Goal: Transaction & Acquisition: Purchase product/service

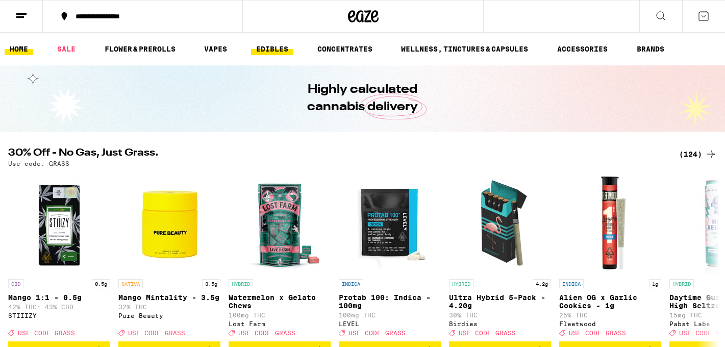
click at [275, 46] on link "EDIBLES" at bounding box center [272, 49] width 42 height 12
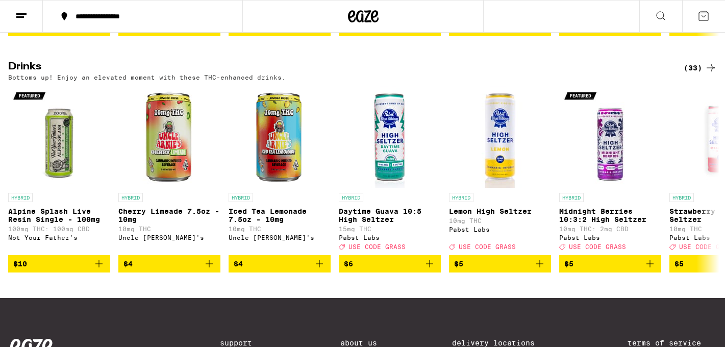
scroll to position [535, 0]
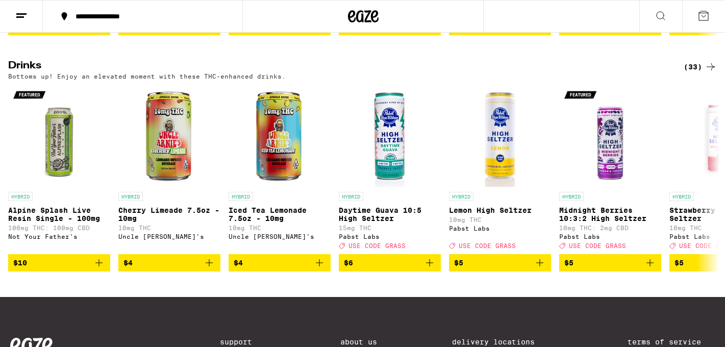
click at [691, 73] on div "(33)" at bounding box center [700, 67] width 33 height 12
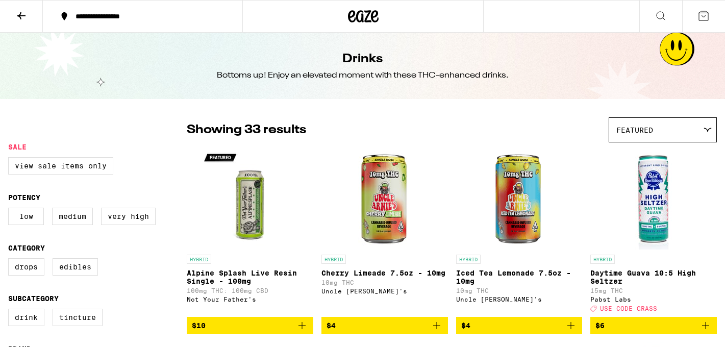
click at [631, 132] on span "Featured" at bounding box center [634, 130] width 37 height 8
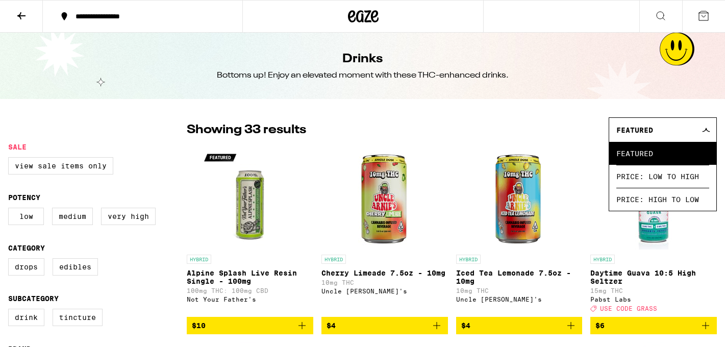
click at [631, 132] on span "Featured" at bounding box center [634, 130] width 37 height 8
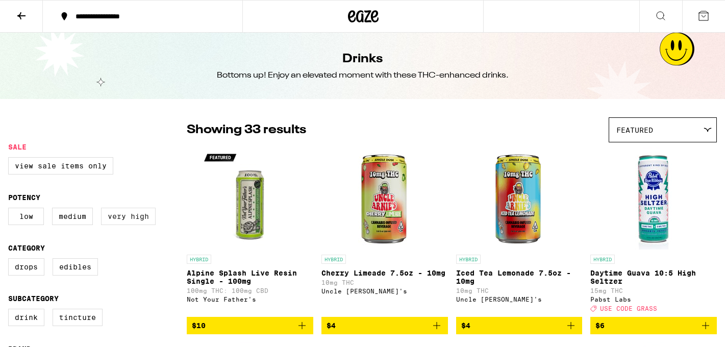
click at [117, 221] on label "Very High" at bounding box center [128, 216] width 55 height 17
click at [11, 210] on input "Very High" at bounding box center [10, 209] width 1 height 1
checkbox input "true"
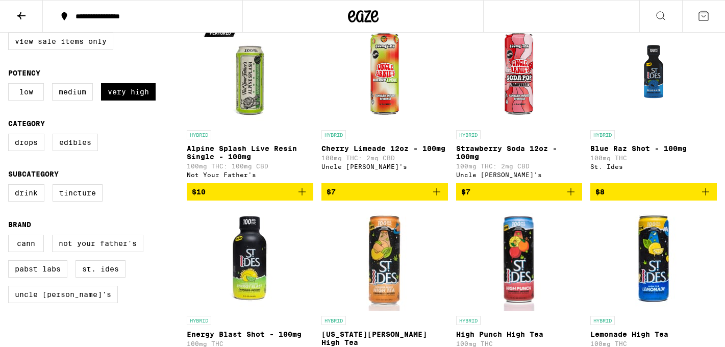
scroll to position [126, 0]
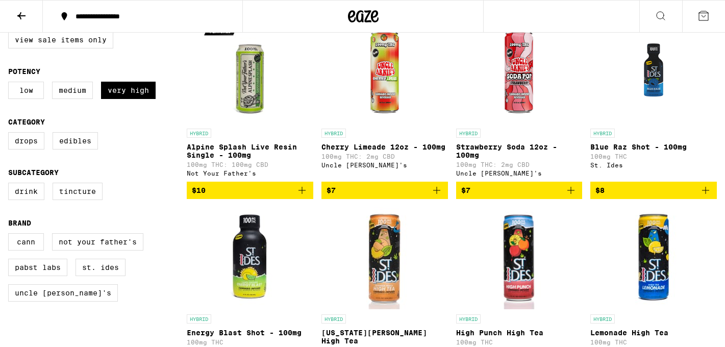
click at [480, 196] on span "$7" at bounding box center [519, 190] width 116 height 12
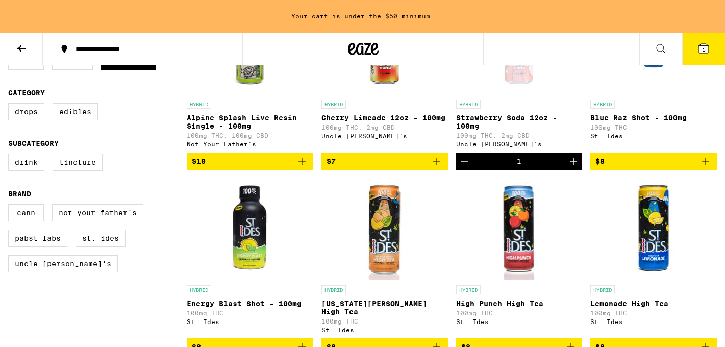
scroll to position [190, 0]
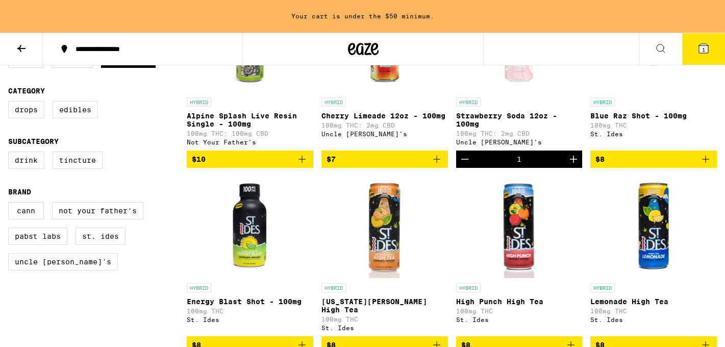
click at [222, 163] on span "$10" at bounding box center [250, 159] width 116 height 12
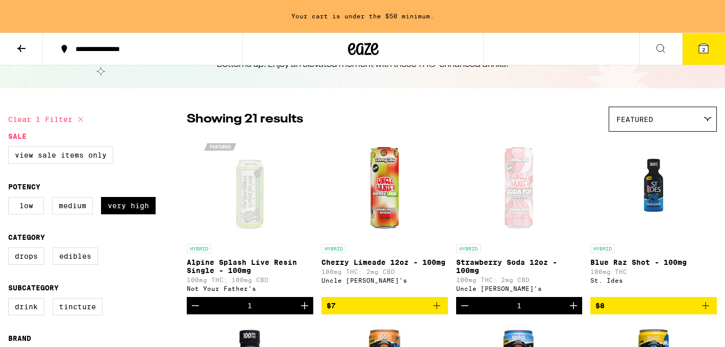
scroll to position [0, 0]
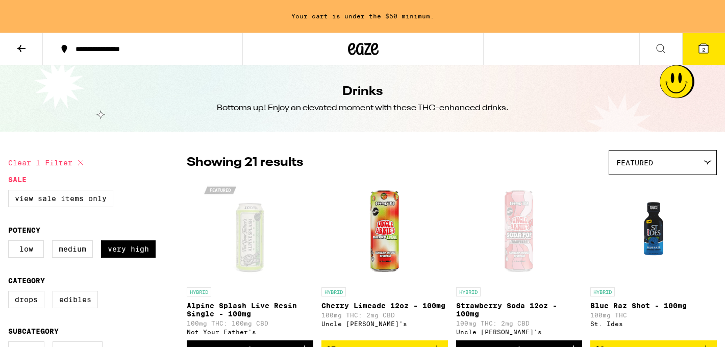
click at [24, 54] on button at bounding box center [21, 49] width 43 height 32
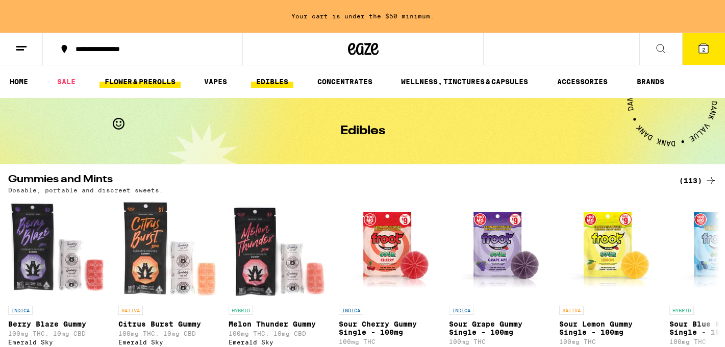
click at [155, 82] on link "FLOWER & PREROLLS" at bounding box center [140, 82] width 81 height 12
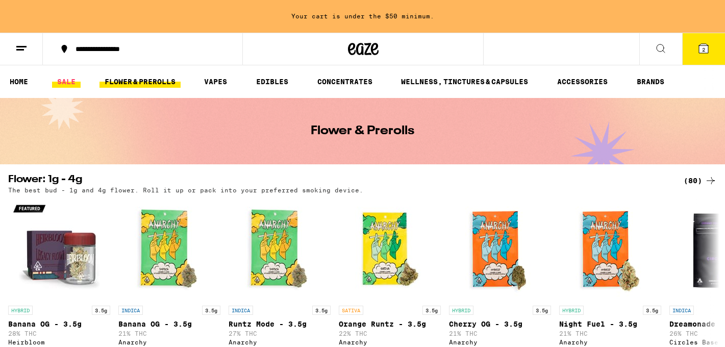
click at [73, 80] on link "SALE" at bounding box center [66, 82] width 29 height 12
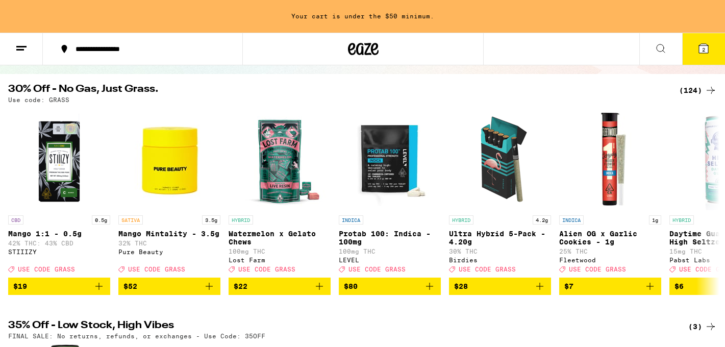
scroll to position [91, 0]
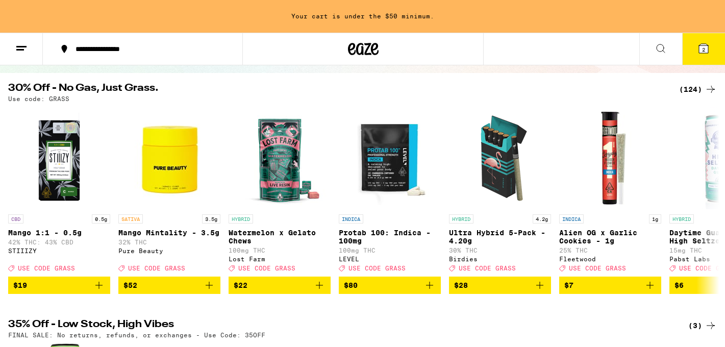
click at [699, 87] on div "(124)" at bounding box center [698, 89] width 38 height 12
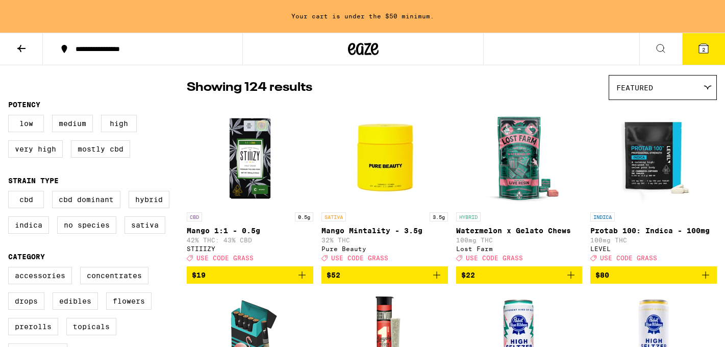
scroll to position [57, 0]
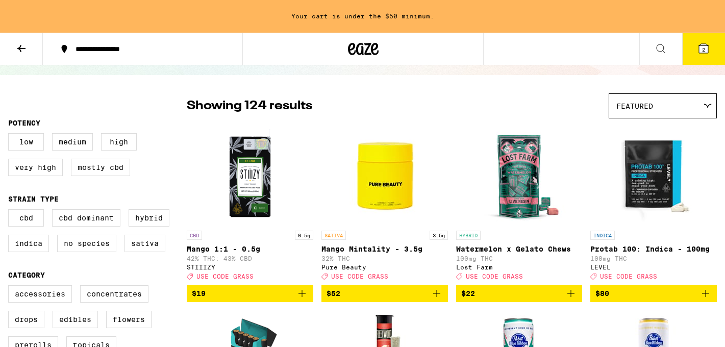
click at [366, 176] on img "Open page for Mango Mintality - 3.5g from Pure Beauty" at bounding box center [385, 174] width 102 height 102
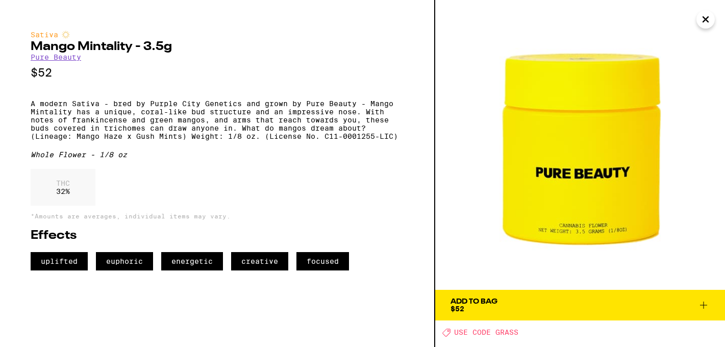
click at [474, 299] on div "Add To Bag" at bounding box center [474, 301] width 47 height 7
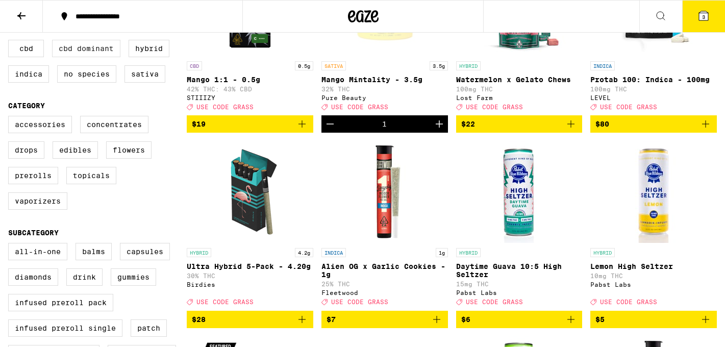
scroll to position [195, 0]
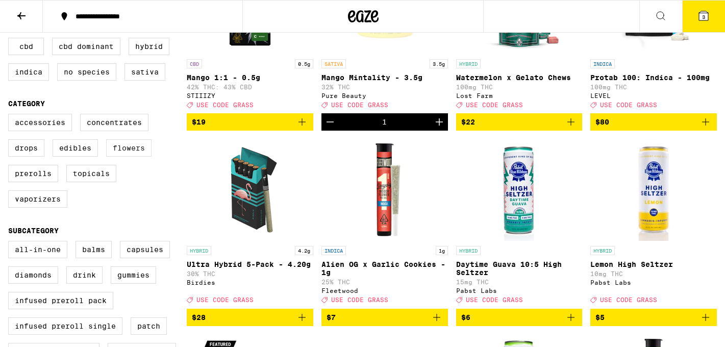
click at [127, 157] on label "Flowers" at bounding box center [128, 147] width 45 height 17
click at [11, 116] on input "Flowers" at bounding box center [10, 115] width 1 height 1
checkbox input "true"
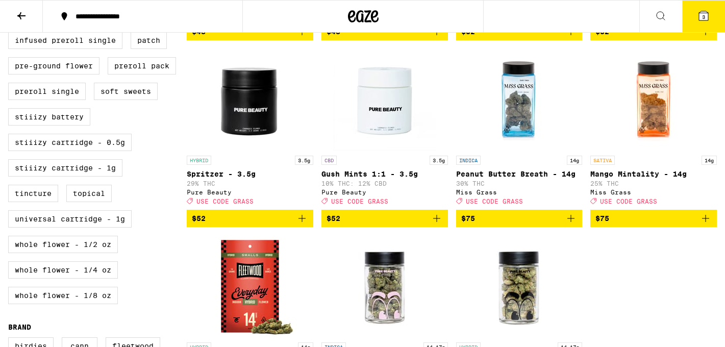
scroll to position [483, 0]
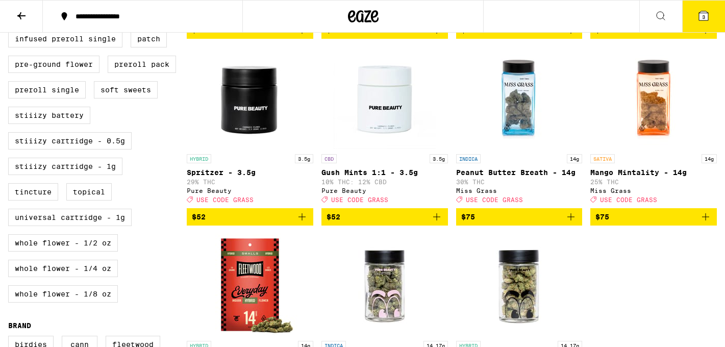
click at [701, 12] on icon at bounding box center [703, 15] width 9 height 9
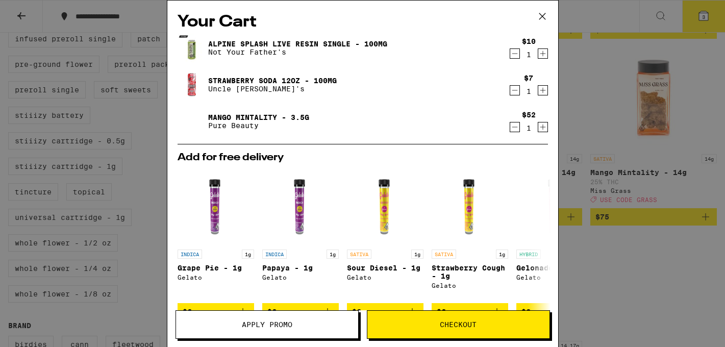
click at [301, 323] on span "Apply Promo" at bounding box center [267, 324] width 182 height 7
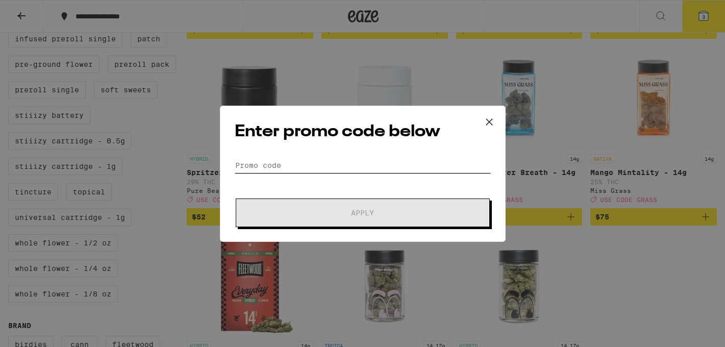
click at [286, 169] on input "Promo Code" at bounding box center [363, 165] width 256 height 15
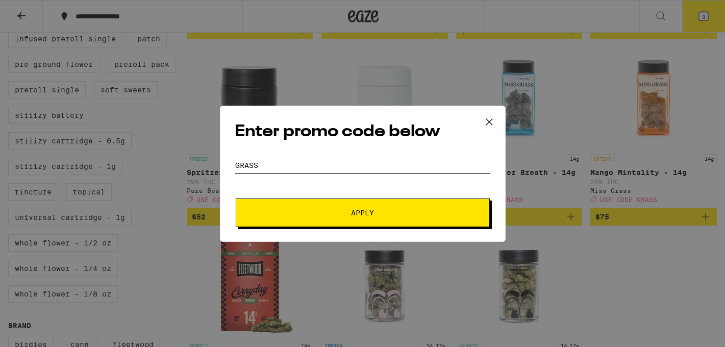
type input "GRASS"
click at [297, 206] on button "Apply" at bounding box center [363, 212] width 254 height 29
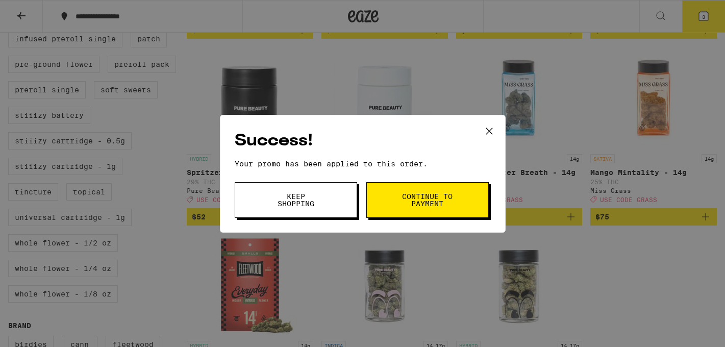
click at [414, 203] on span "Continue to payment" at bounding box center [428, 200] width 52 height 14
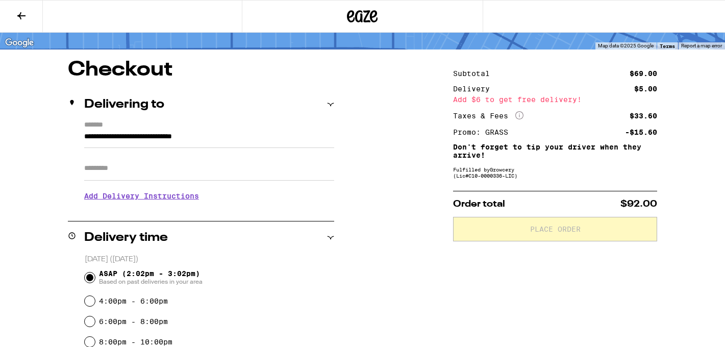
scroll to position [65, 0]
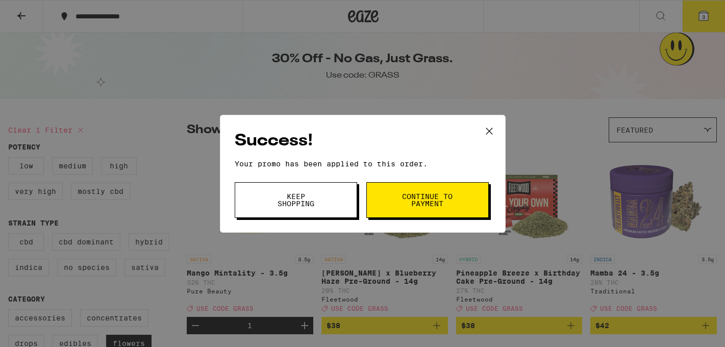
click at [311, 198] on span "Keep Shopping" at bounding box center [296, 200] width 52 height 14
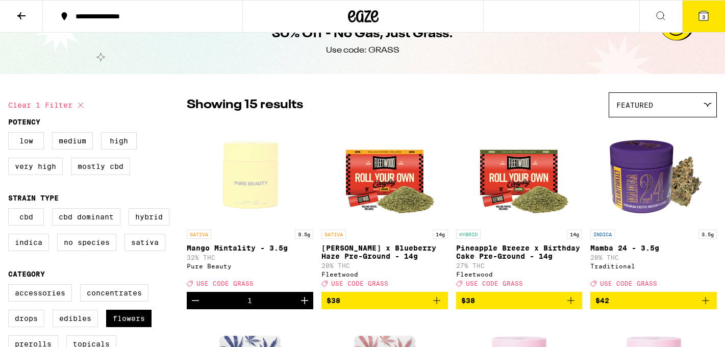
scroll to position [29, 0]
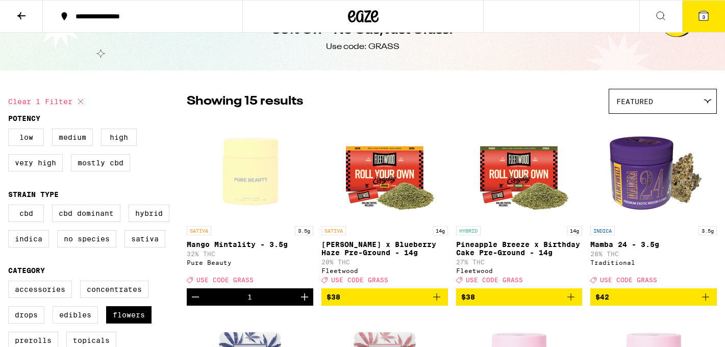
click at [79, 100] on icon at bounding box center [80, 101] width 12 height 12
checkbox input "false"
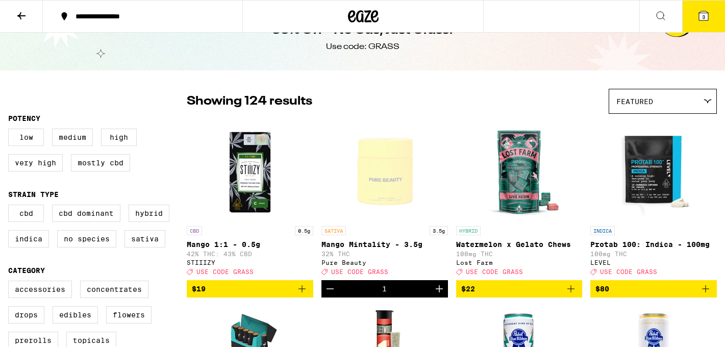
click at [658, 102] on div "Featured" at bounding box center [662, 101] width 107 height 24
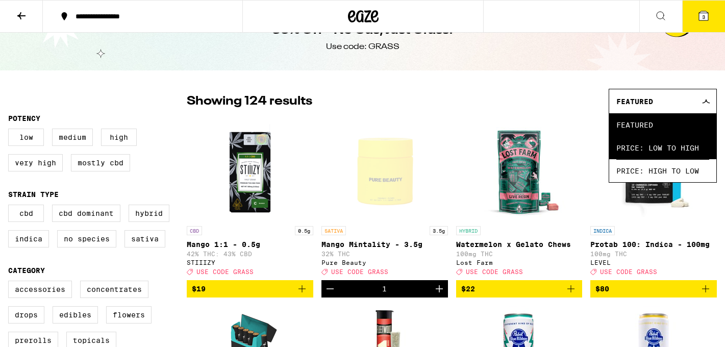
click at [650, 144] on span "Price: Low to High" at bounding box center [662, 147] width 93 height 23
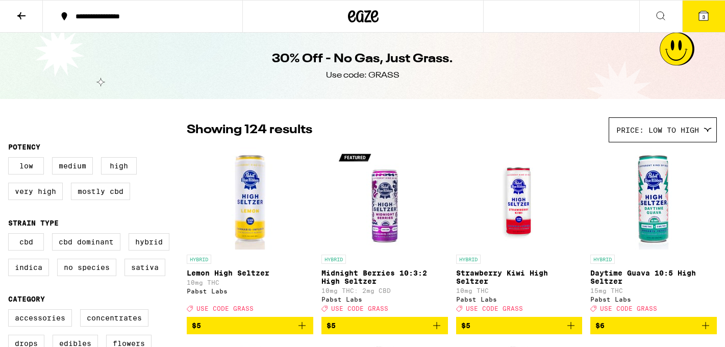
click at [19, 14] on icon at bounding box center [21, 15] width 8 height 7
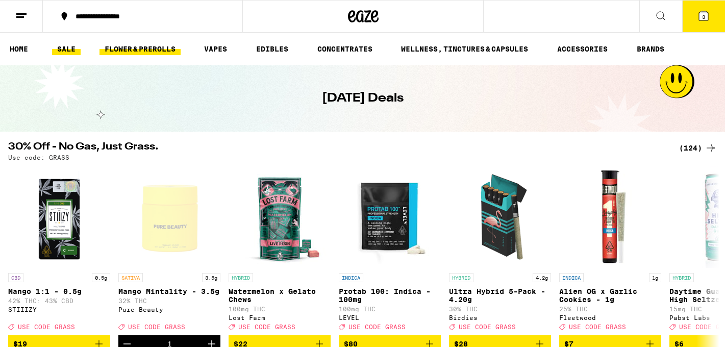
click at [152, 48] on link "FLOWER & PREROLLS" at bounding box center [140, 49] width 81 height 12
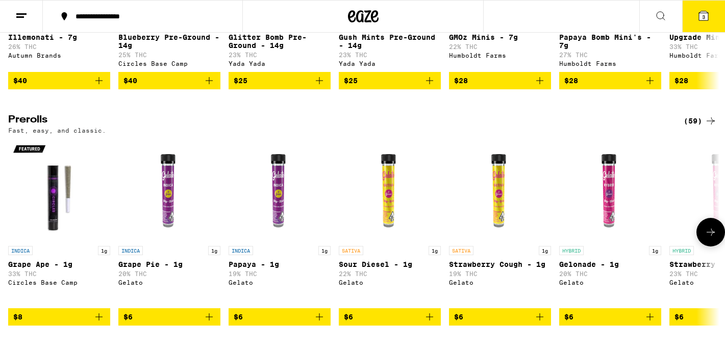
scroll to position [473, 0]
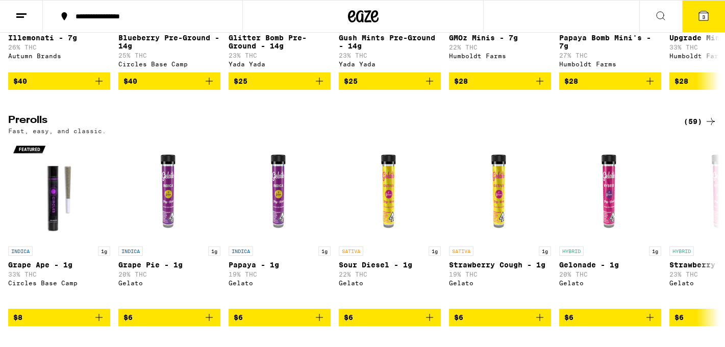
click at [695, 128] on div "(59)" at bounding box center [700, 121] width 33 height 12
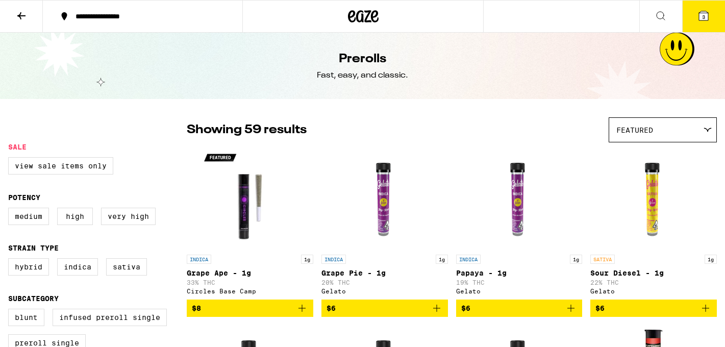
click at [632, 126] on span "Featured" at bounding box center [634, 130] width 37 height 8
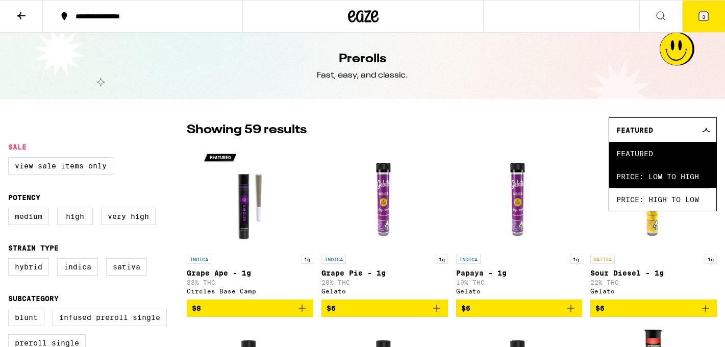
click at [641, 176] on span "Price: Low to High" at bounding box center [662, 176] width 93 height 23
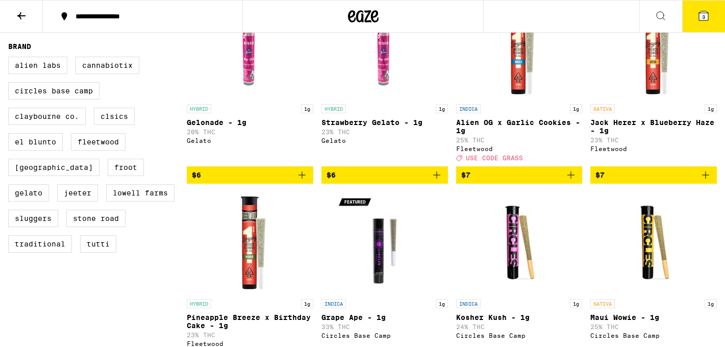
scroll to position [327, 0]
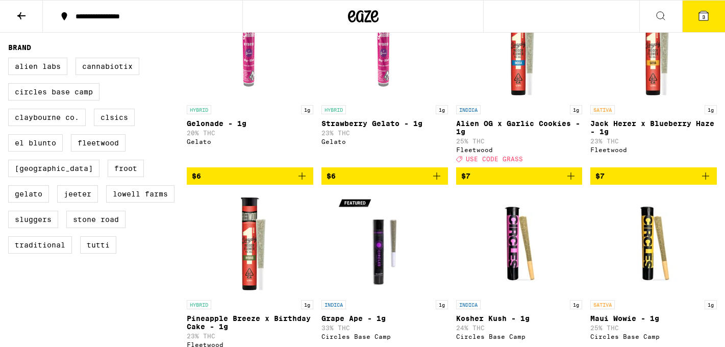
click at [509, 182] on span "$7" at bounding box center [519, 176] width 116 height 12
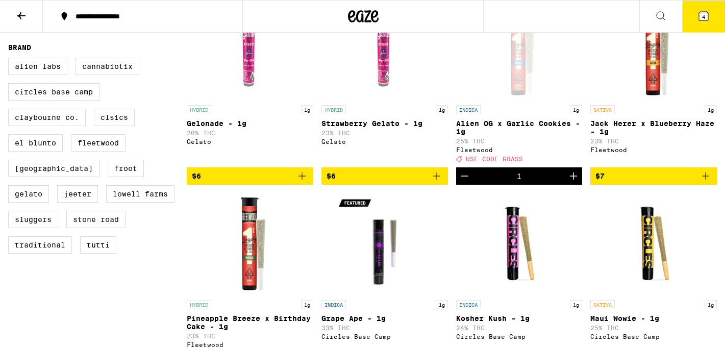
click at [701, 16] on icon at bounding box center [703, 15] width 9 height 9
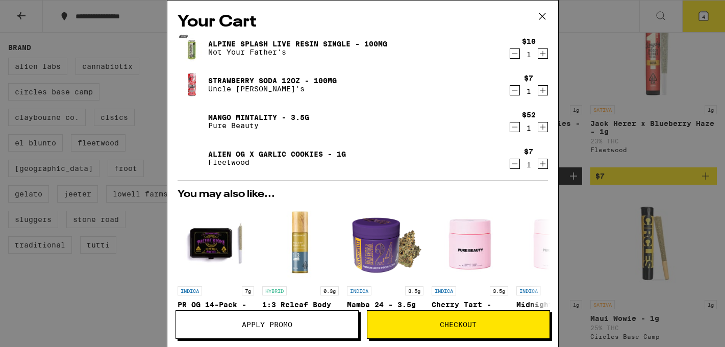
click at [425, 320] on button "Checkout" at bounding box center [458, 324] width 183 height 29
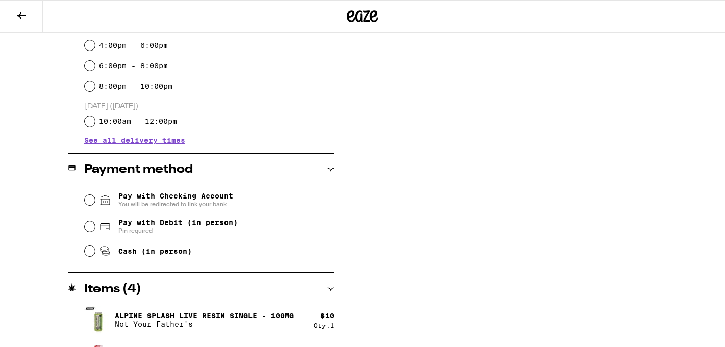
scroll to position [426, 0]
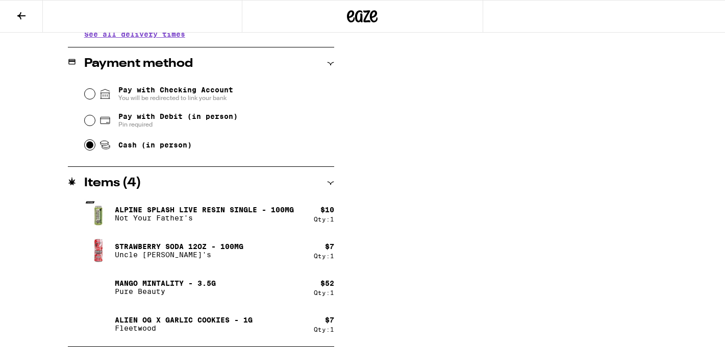
click at [88, 148] on input "Cash (in person)" at bounding box center [90, 145] width 10 height 10
radio input "true"
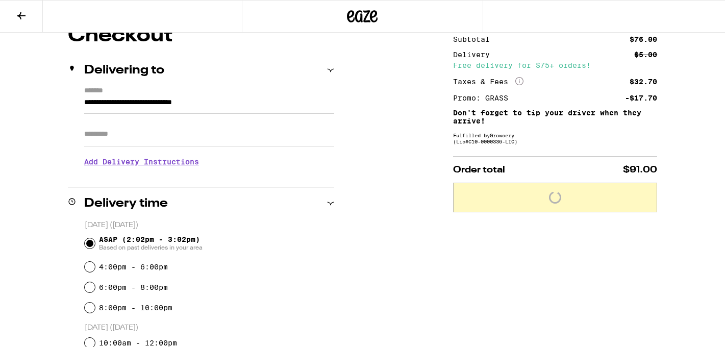
scroll to position [0, 0]
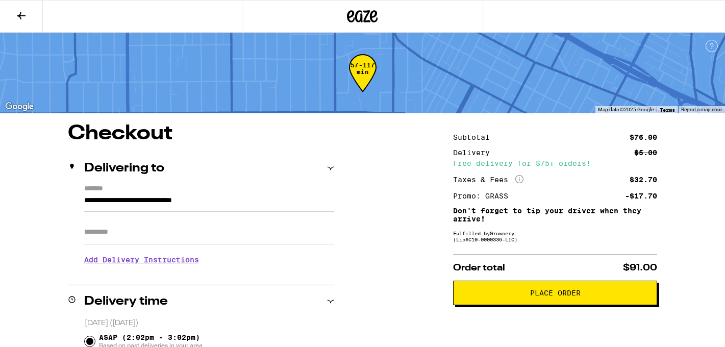
click at [497, 295] on span "Place Order" at bounding box center [555, 292] width 187 height 7
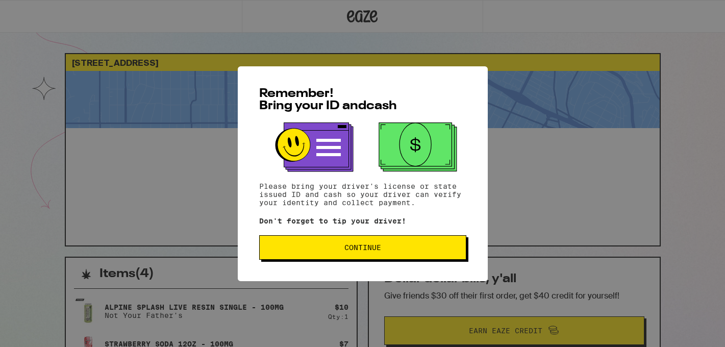
click at [360, 251] on span "Continue" at bounding box center [362, 247] width 37 height 7
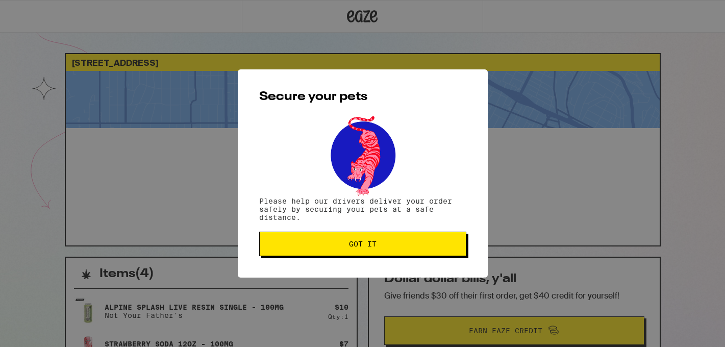
click at [360, 252] on button "Got it" at bounding box center [362, 244] width 207 height 24
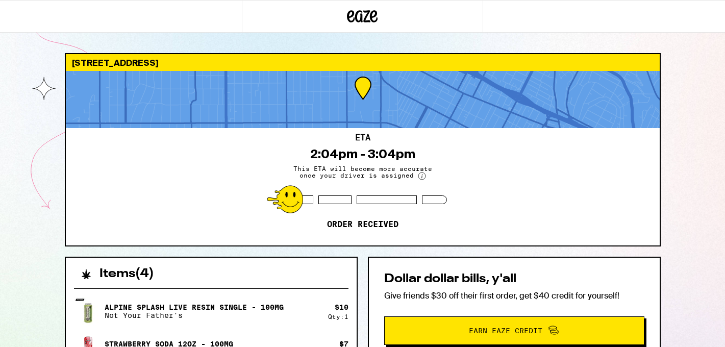
click at [437, 160] on div "ETA 2:04pm - 3:04pm This ETA will become more accurate once your driver is assi…" at bounding box center [363, 186] width 594 height 117
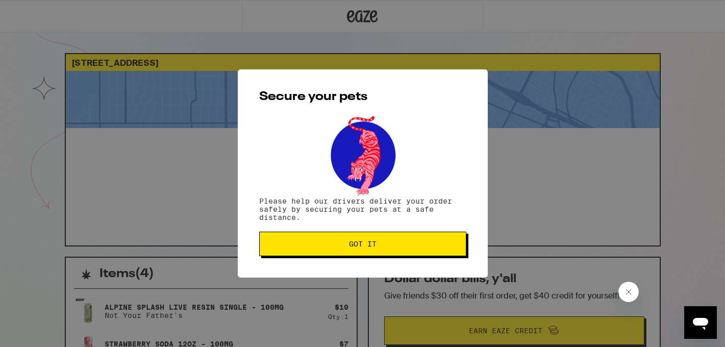
click at [364, 247] on span "Got it" at bounding box center [363, 243] width 28 height 7
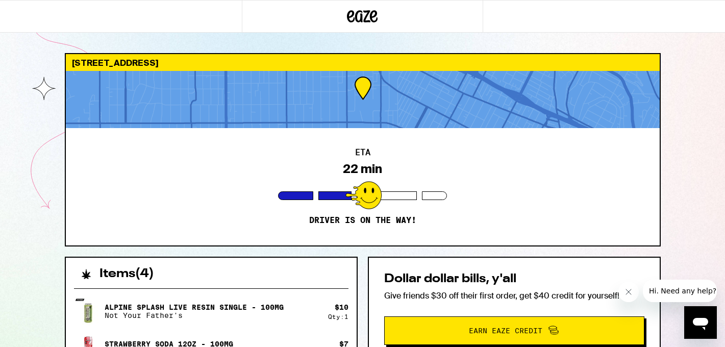
click at [504, 226] on div "ETA 22 min Driver is on the way!" at bounding box center [363, 186] width 594 height 117
click at [209, 276] on div "Items ( 4 )" at bounding box center [211, 269] width 291 height 22
click at [625, 291] on icon "Close message from company" at bounding box center [629, 292] width 8 height 8
click at [466, 184] on div "ETA 22 min Driver is on the way!" at bounding box center [363, 186] width 594 height 117
